Goal: Task Accomplishment & Management: Complete application form

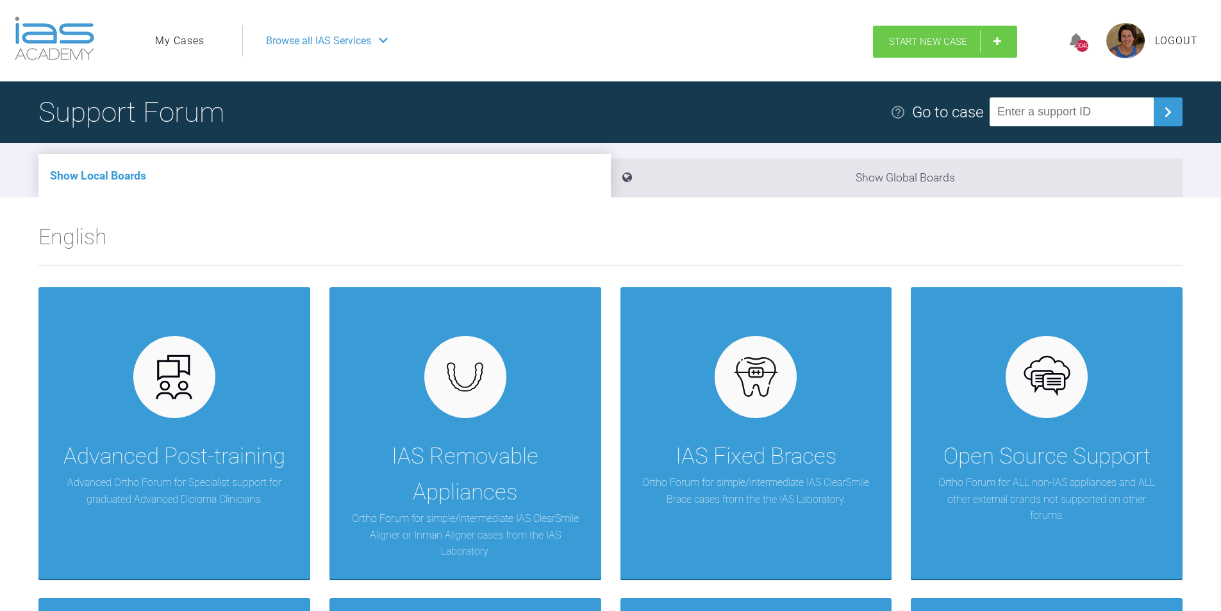
click at [998, 38] on link "Start New Case" at bounding box center [945, 42] width 144 height 32
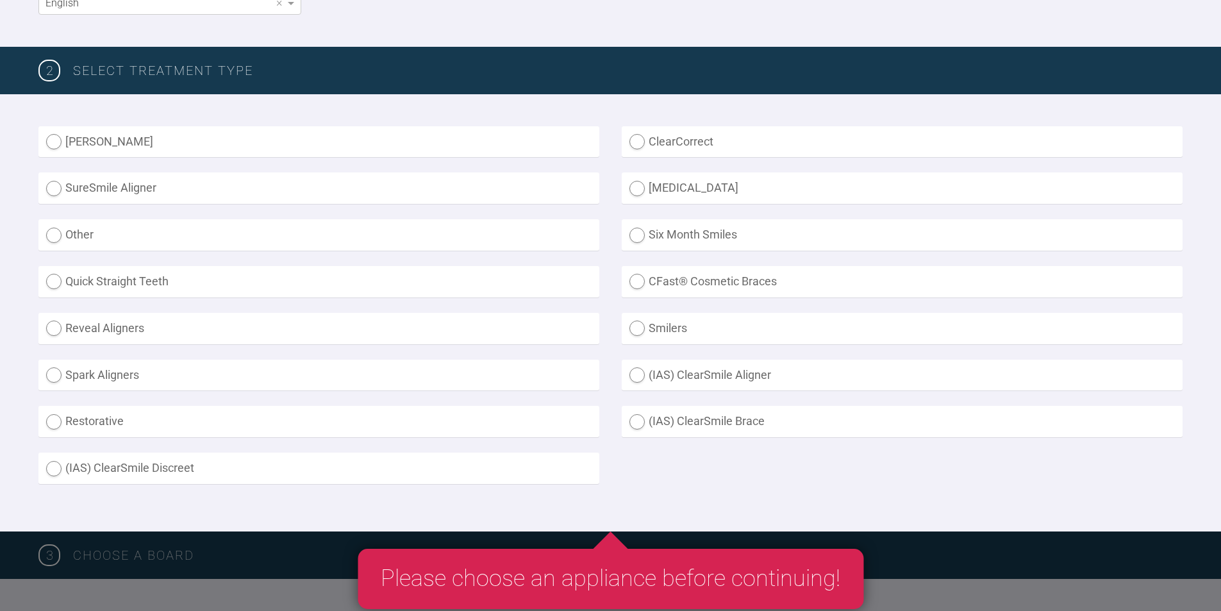
scroll to position [321, 0]
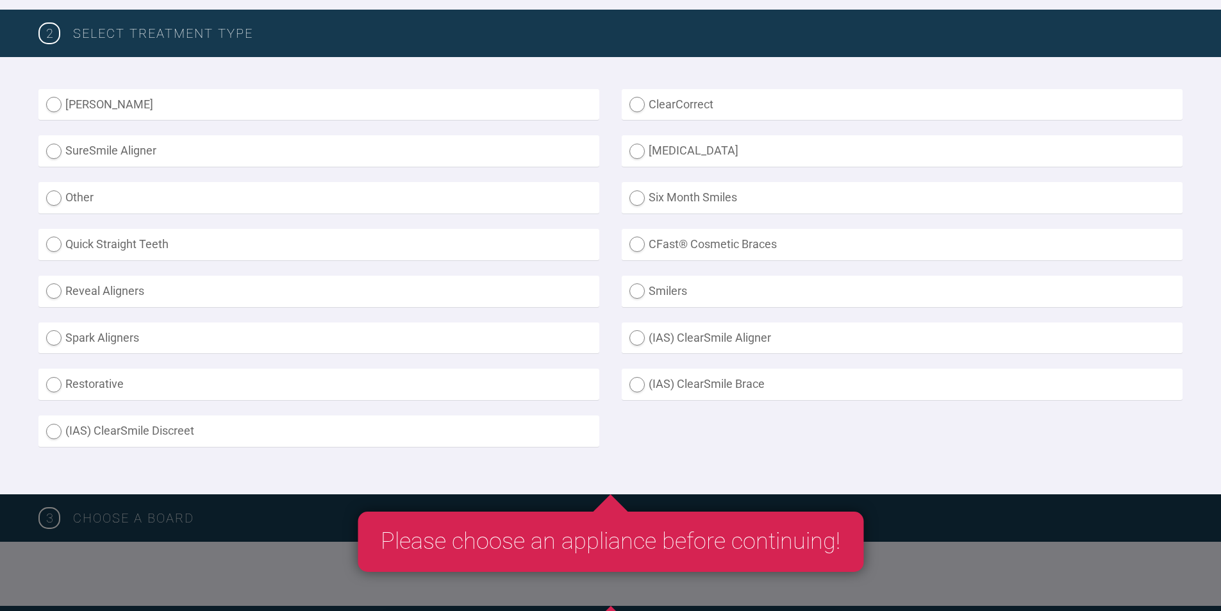
click at [639, 338] on label "(IAS) ClearSmile Aligner" at bounding box center [902, 338] width 561 height 31
radio Aligner "true"
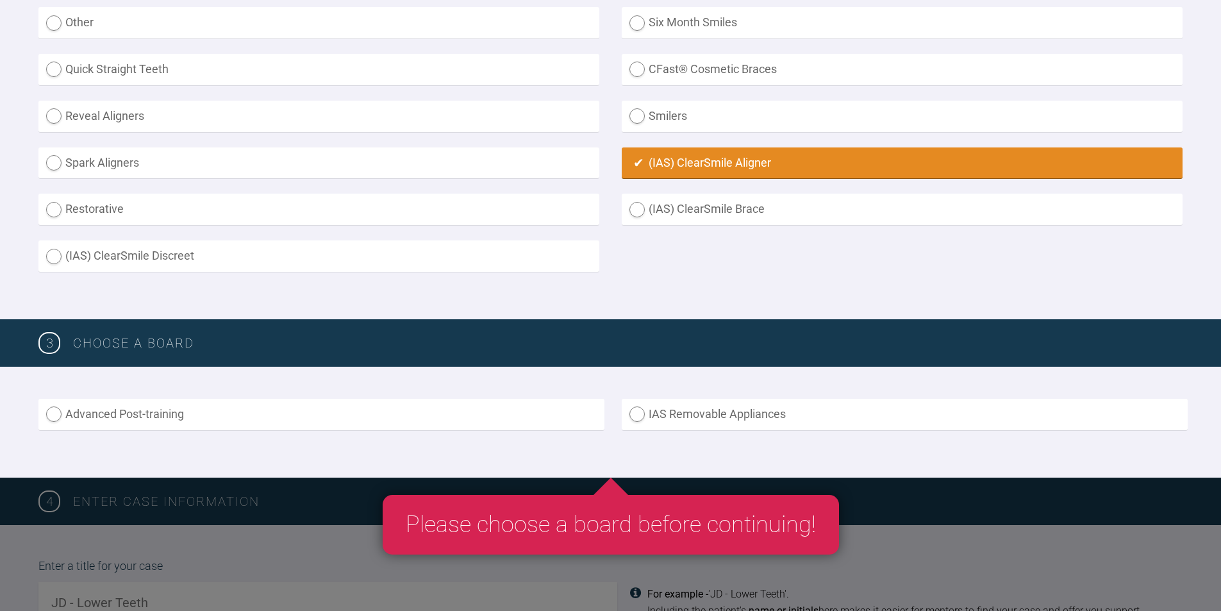
scroll to position [577, 0]
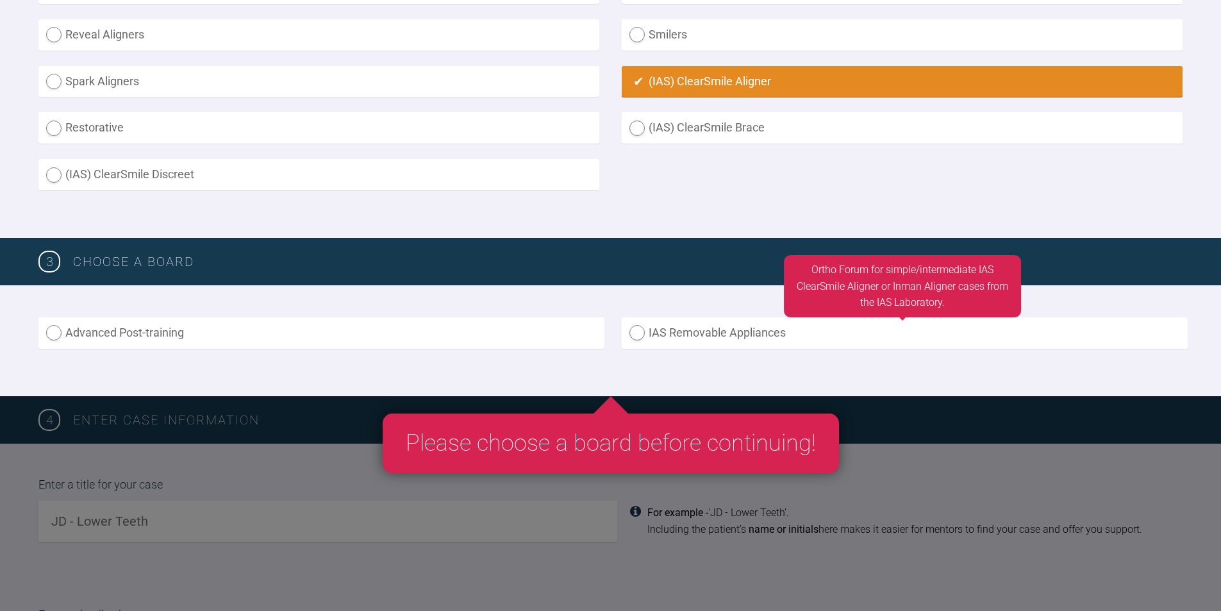
click at [634, 333] on label "IAS Removable Appliances" at bounding box center [905, 332] width 566 height 31
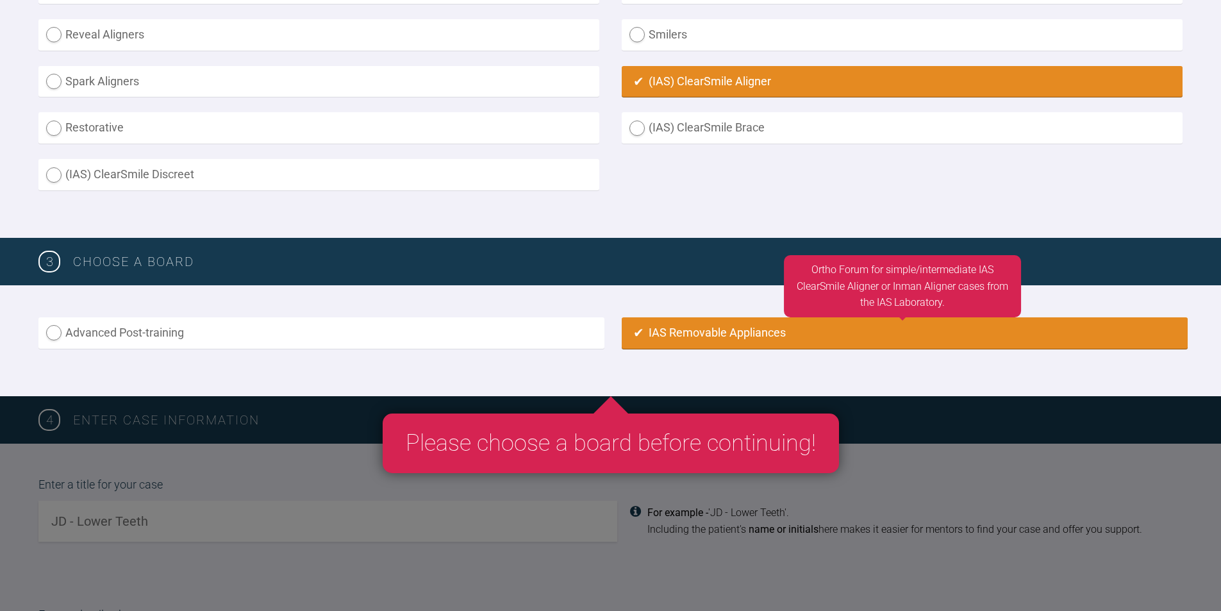
radio input "true"
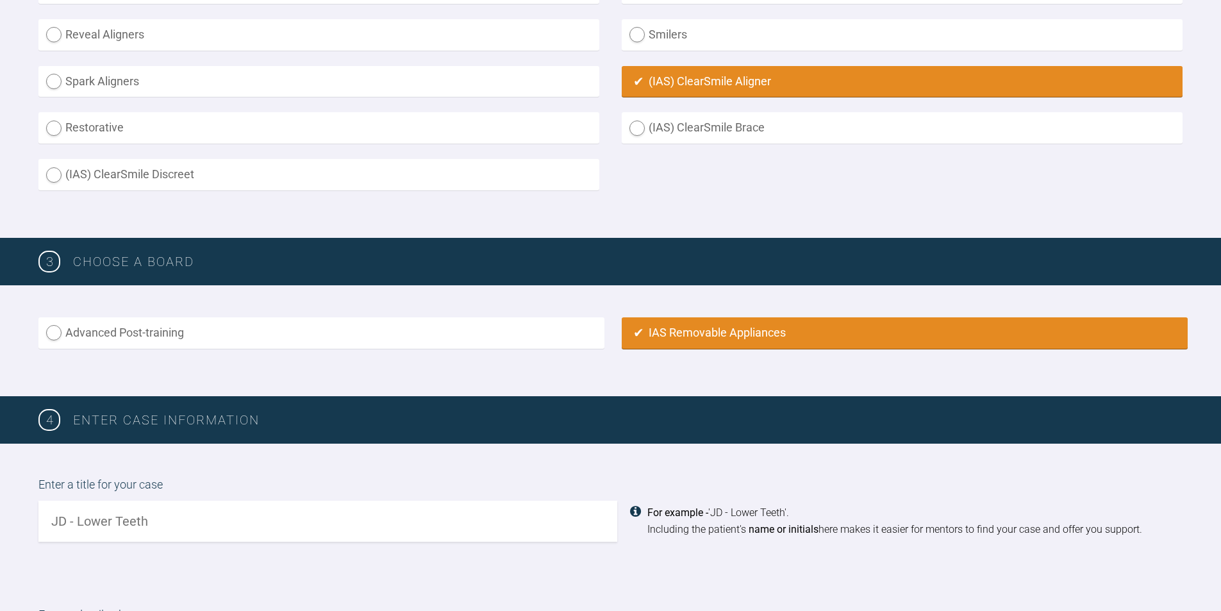
scroll to position [896, 0]
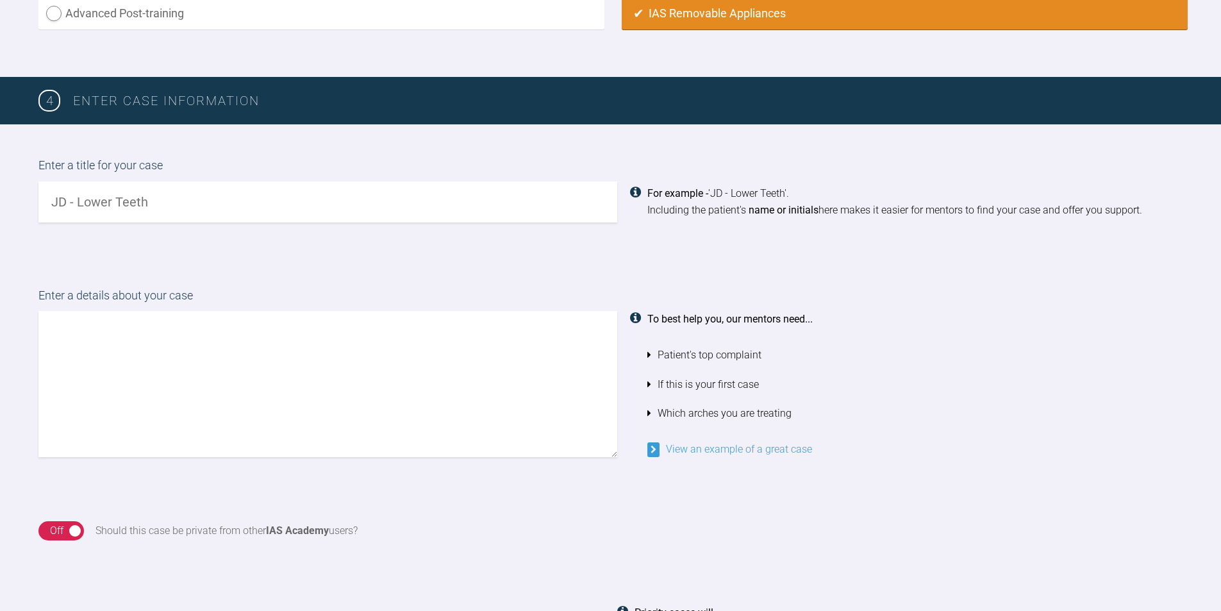
click at [50, 199] on input "text" at bounding box center [327, 201] width 579 height 41
type input "MC"
click at [44, 315] on textarea at bounding box center [327, 384] width 579 height 146
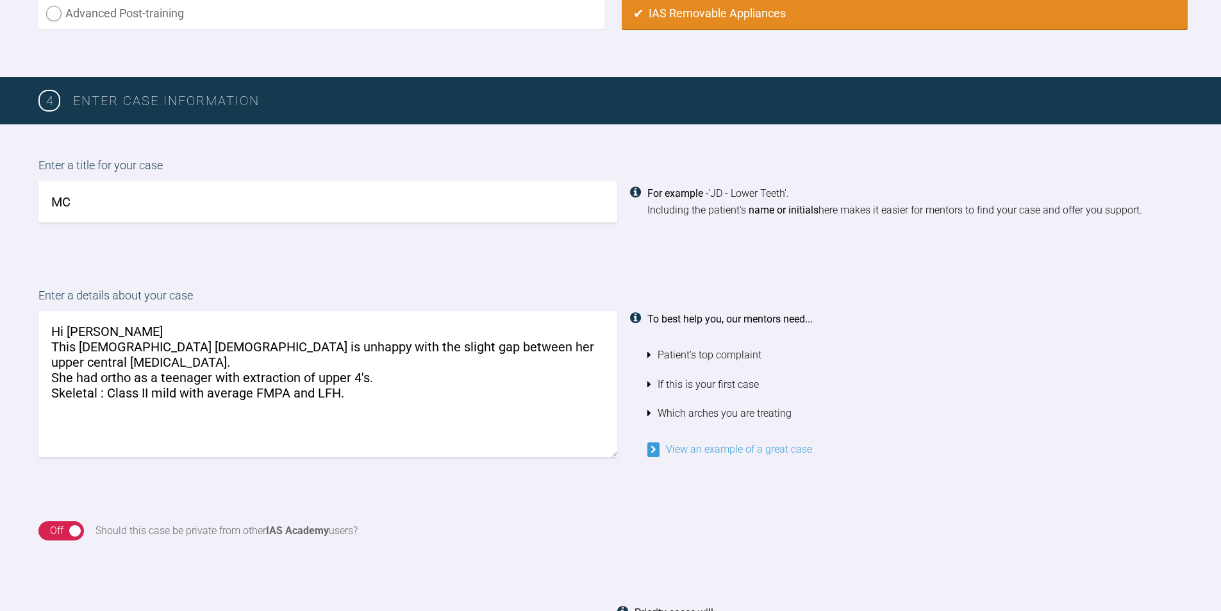
click at [350, 375] on textarea "Hi Kelly This 21 year old female is unhappy with the slight gap between her upp…" at bounding box center [327, 384] width 579 height 146
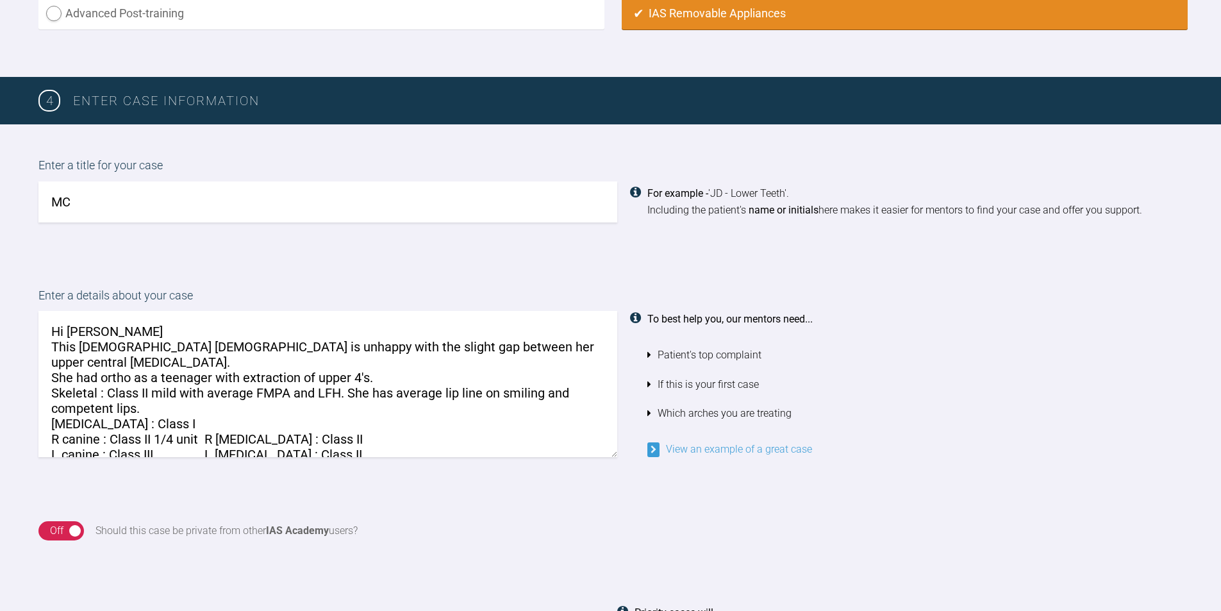
click at [311, 441] on textarea "Hi Kelly This 21 year old female is unhappy with the slight gap between her upp…" at bounding box center [327, 384] width 579 height 146
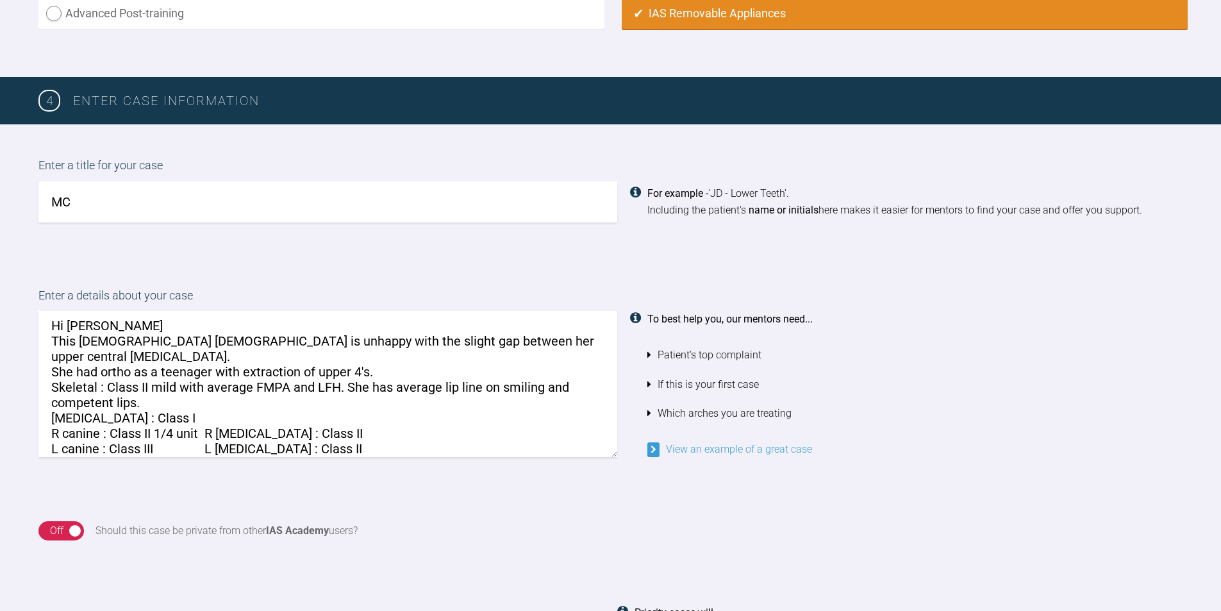
scroll to position [21, 0]
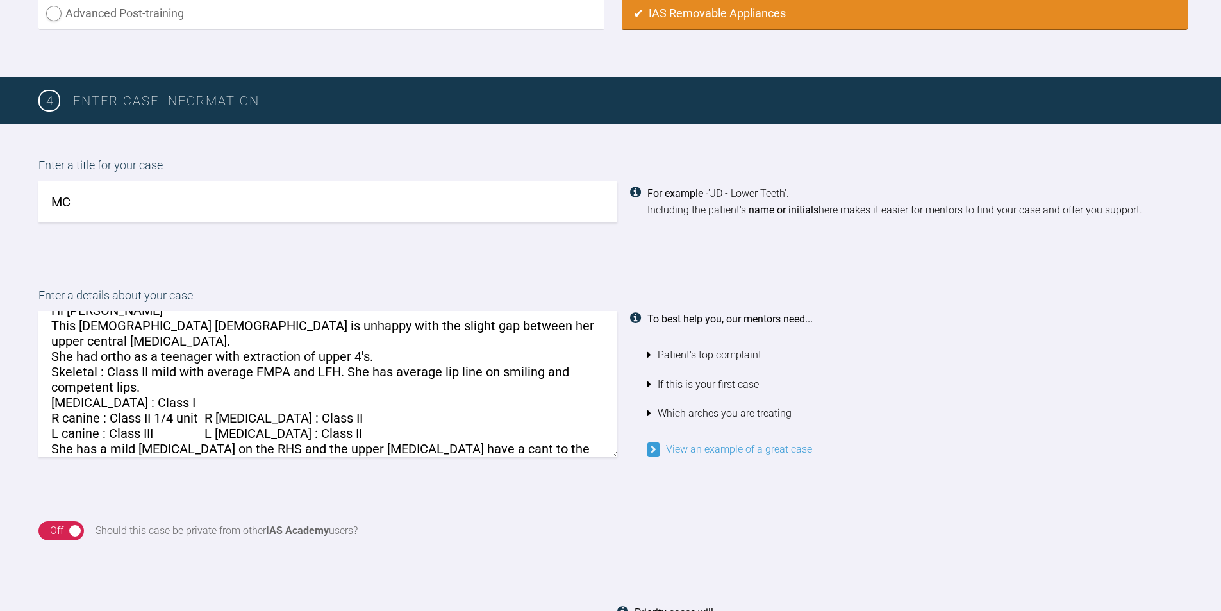
click at [171, 449] on textarea "Hi Kelly This 21 year old female is unhappy with the slight gap between her upp…" at bounding box center [327, 384] width 579 height 146
click at [369, 451] on textarea "Hi Kelly This 21 year old female is unhappy with the slight gap between her upp…" at bounding box center [327, 384] width 579 height 146
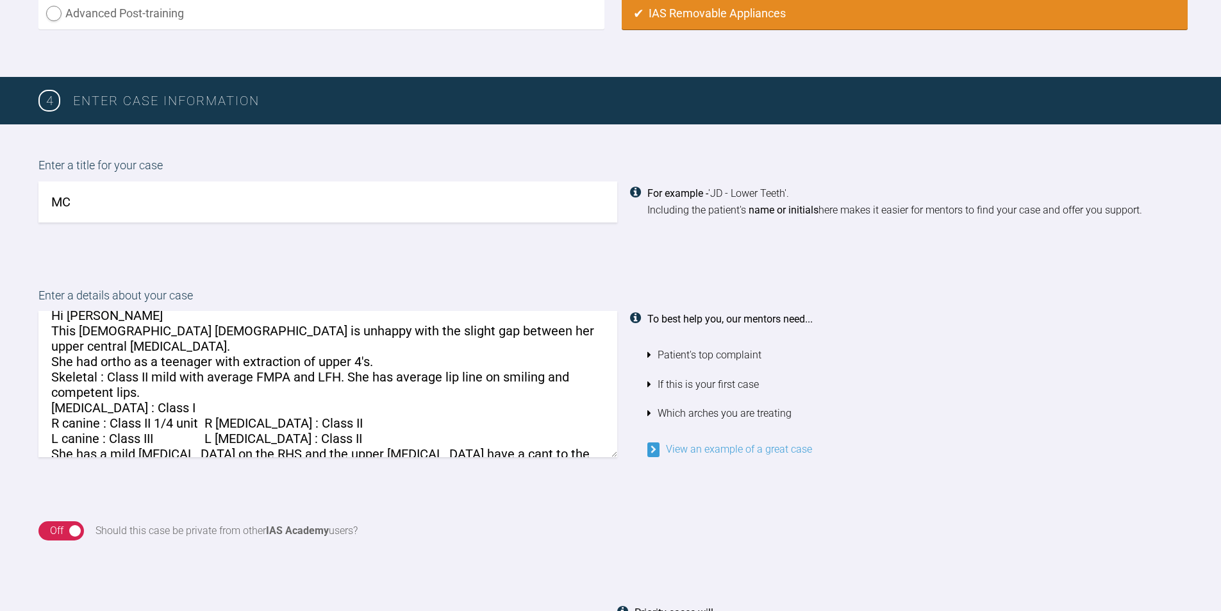
scroll to position [0, 0]
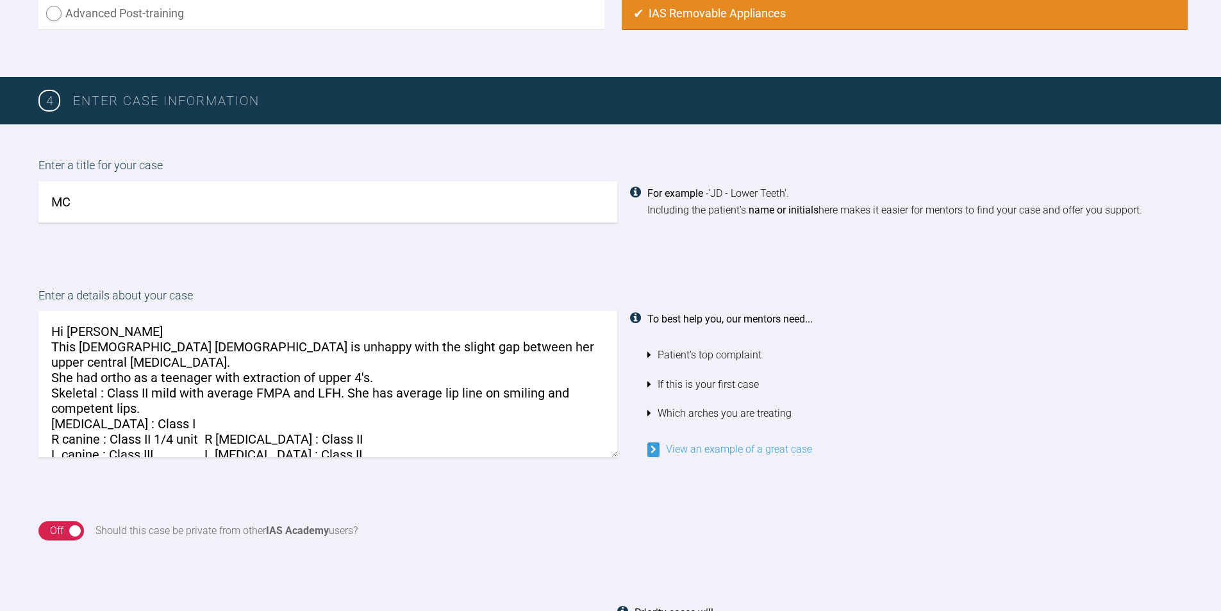
click at [567, 350] on textarea "Hi Kelly This 21 year old female is unhappy with the slight gap between her upp…" at bounding box center [327, 384] width 579 height 146
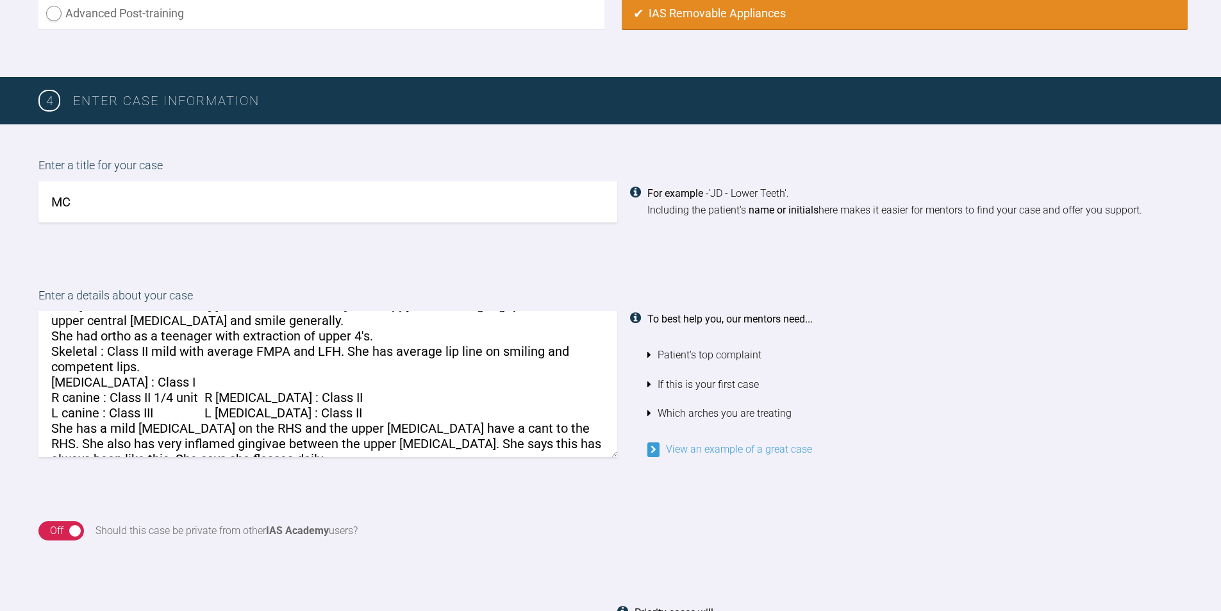
scroll to position [95, 0]
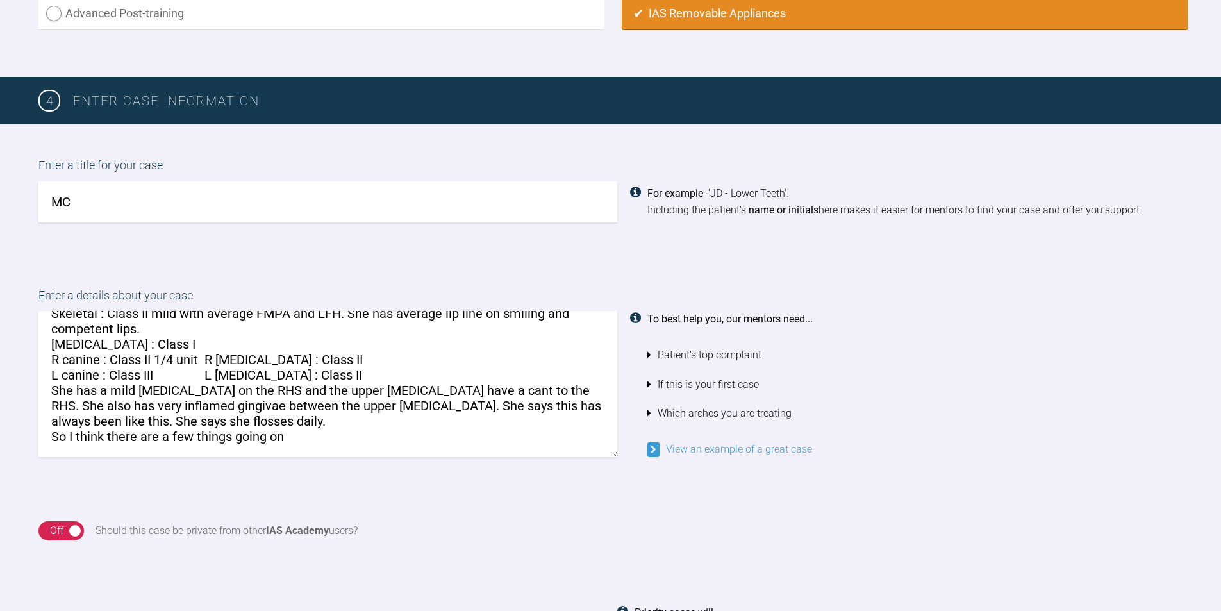
click at [292, 420] on textarea "Hi Kelly This 21 year old female is unhappy with the slight gap between her upp…" at bounding box center [327, 384] width 579 height 146
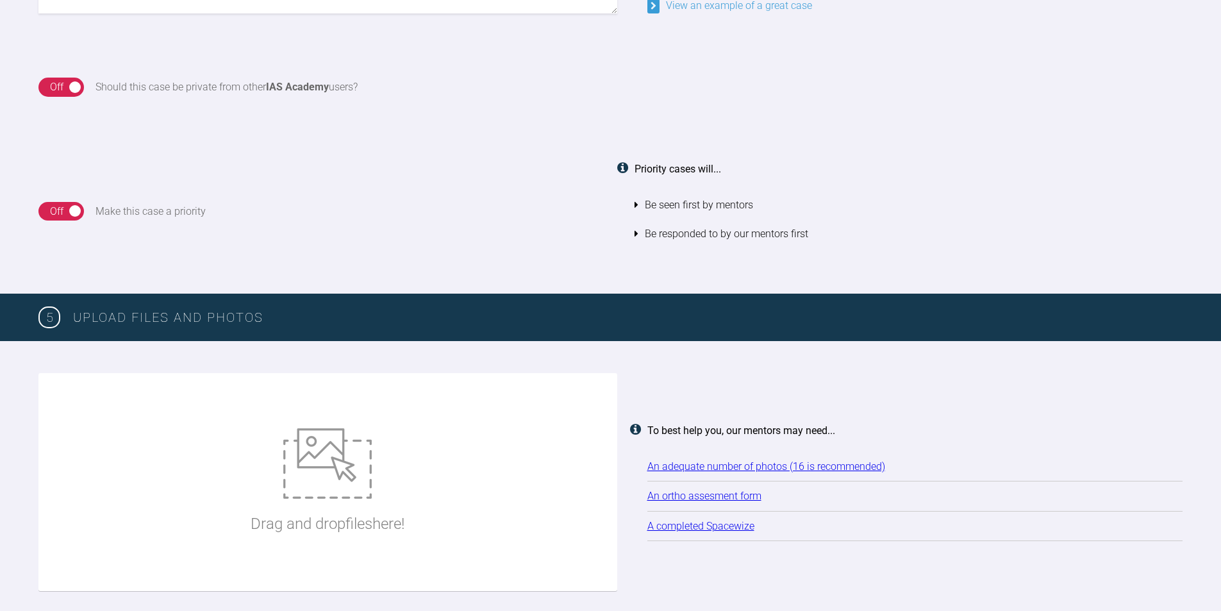
scroll to position [1345, 0]
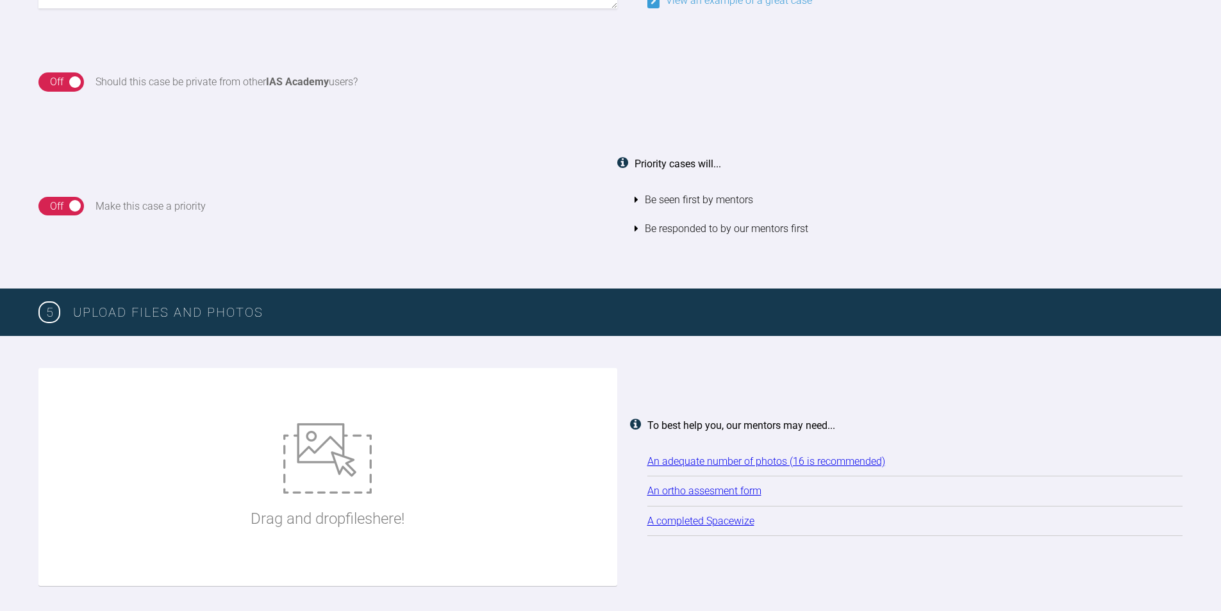
type textarea "Hi Kelly This 21 year old female is unhappy with the slight gap between her upp…"
click at [304, 474] on img at bounding box center [327, 458] width 88 height 71
type input "C:\fakepath\cbfae7ac-76db-45d5-b10f-619706d97a69.jpg"
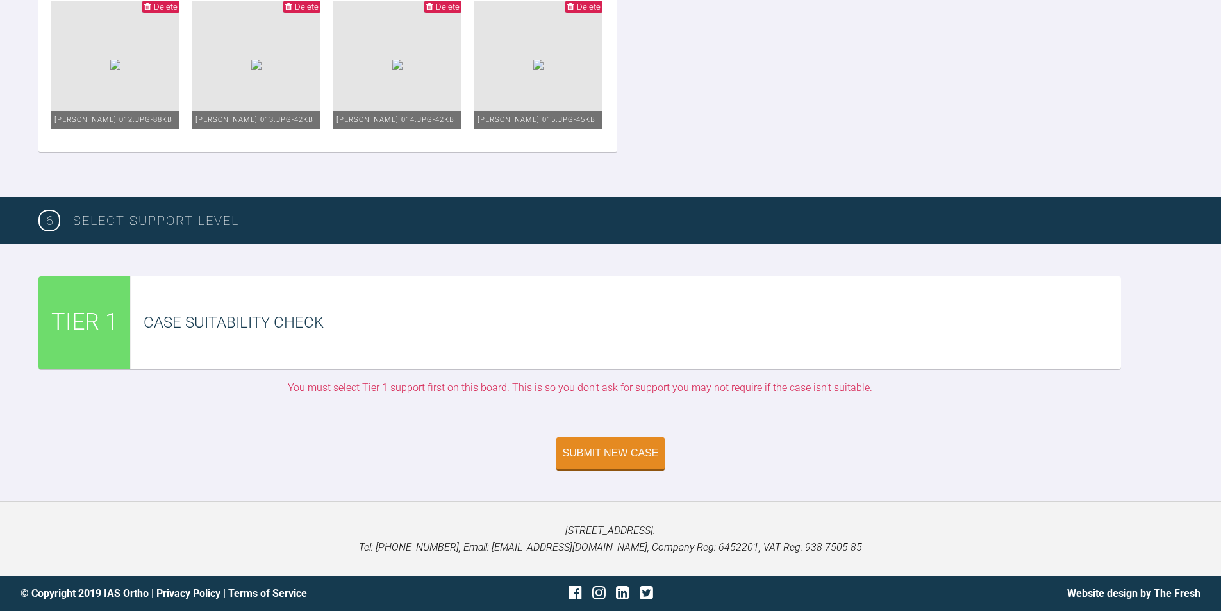
scroll to position [2702, 0]
click at [598, 455] on div "Submit New Case" at bounding box center [611, 455] width 96 height 12
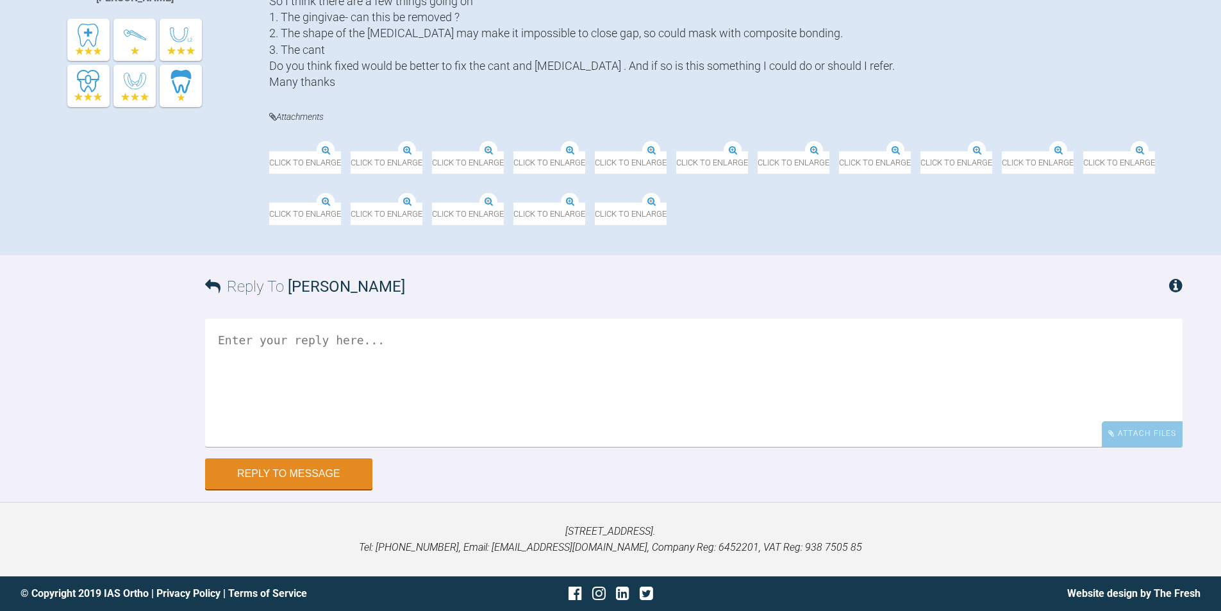
scroll to position [948, 0]
